Goal: Task Accomplishment & Management: Manage account settings

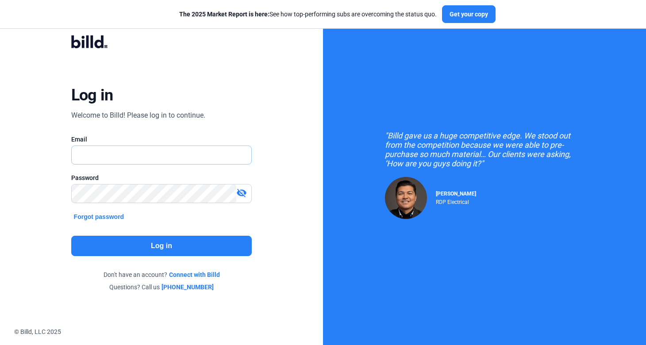
type input "[PERSON_NAME][EMAIL_ADDRESS][DOMAIN_NAME]"
click at [174, 249] on button "Log in" at bounding box center [161, 246] width 181 height 20
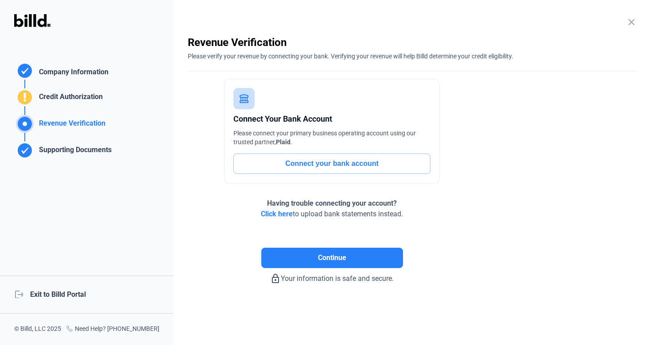
click at [82, 293] on div "logout Exit to Billd Portal" at bounding box center [87, 295] width 174 height 38
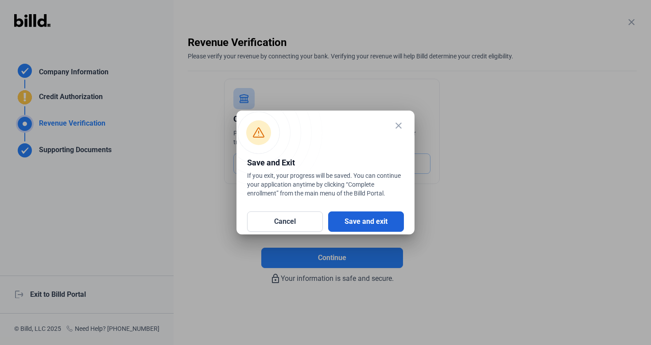
click at [334, 223] on button "Save and exit" at bounding box center [366, 222] width 76 height 20
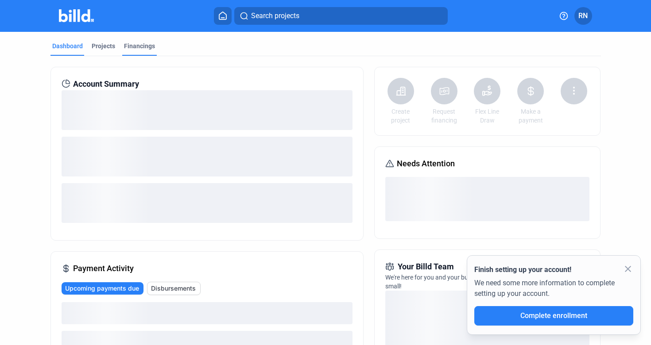
click at [136, 46] on div "Financings" at bounding box center [139, 46] width 31 height 9
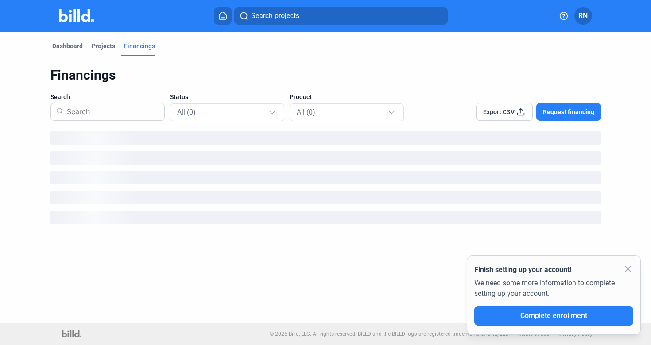
click at [628, 268] on mat-icon "close" at bounding box center [627, 269] width 11 height 11
